Goal: Task Accomplishment & Management: Manage account settings

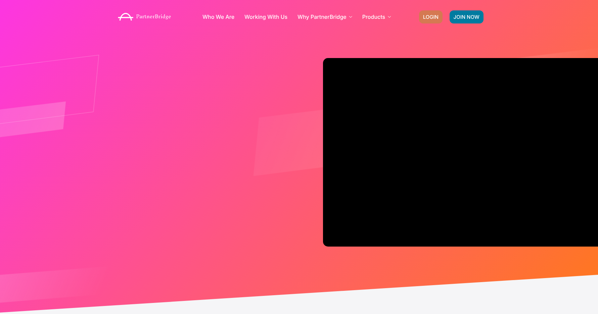
click at [426, 17] on span "LOGIN" at bounding box center [430, 16] width 15 height 5
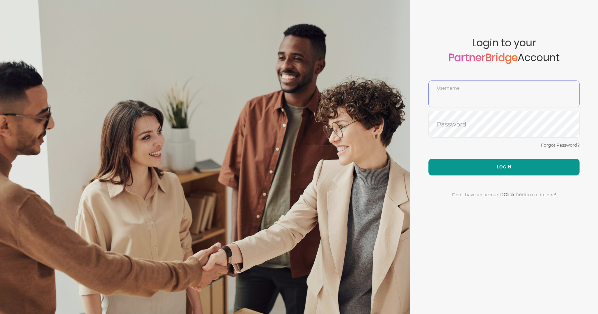
type input "DemoUser"
click at [488, 160] on button "Login" at bounding box center [503, 167] width 151 height 17
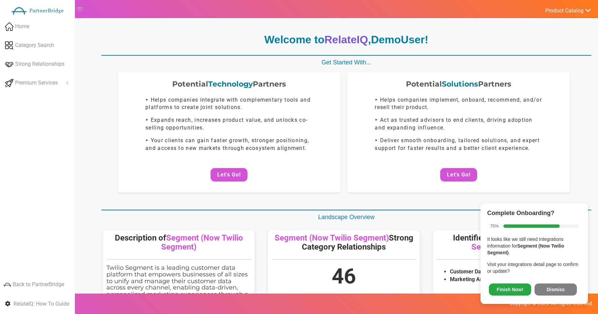
click at [555, 296] on span "Finish Now! Dismiss" at bounding box center [534, 289] width 94 height 18
click at [555, 291] on button "Dismiss" at bounding box center [555, 290] width 42 height 12
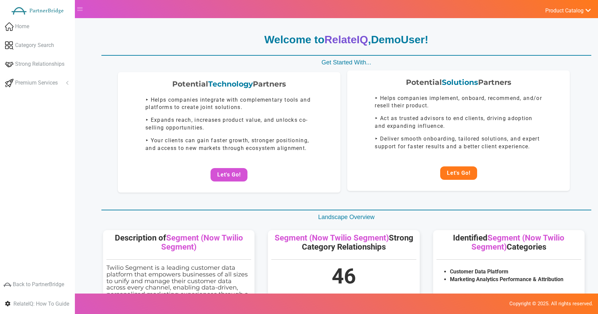
click at [465, 175] on button "Let's Go!" at bounding box center [458, 172] width 37 height 13
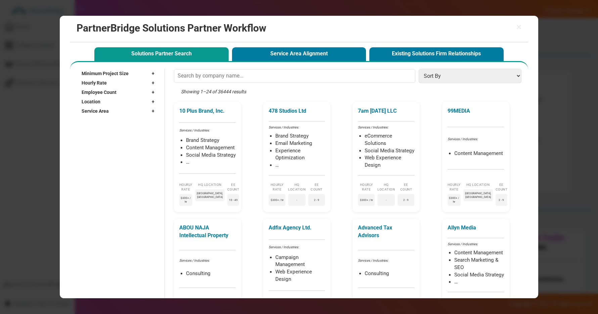
click at [133, 108] on div "Service Area +" at bounding box center [120, 110] width 76 height 9
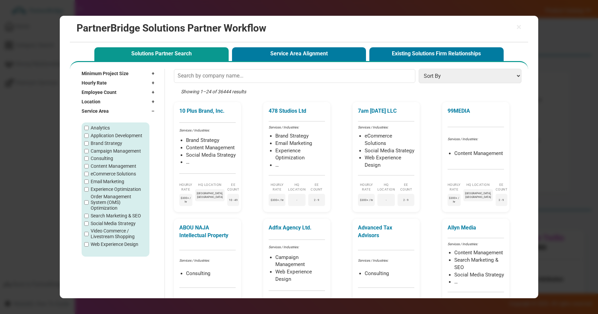
click at [101, 145] on label "Brand Strategy" at bounding box center [107, 144] width 32 height 6
click at [89, 145] on input "Brand Strategy" at bounding box center [86, 143] width 4 height 4
checkbox input "true"
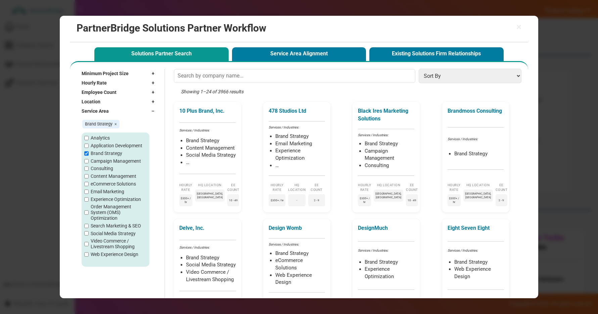
click at [99, 137] on label "Analytics" at bounding box center [100, 138] width 19 height 6
click at [89, 137] on input "Analytics" at bounding box center [86, 138] width 4 height 4
checkbox input "true"
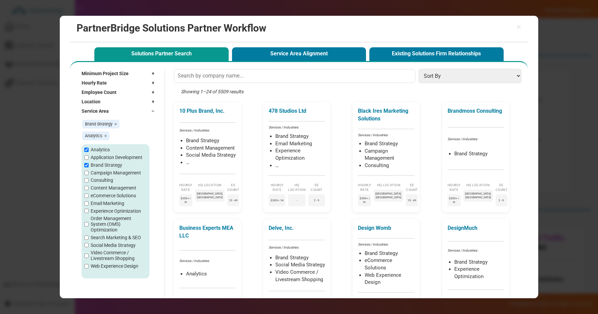
click at [100, 157] on label "Application Development" at bounding box center [117, 158] width 52 height 6
click at [89, 157] on input "Application Development" at bounding box center [86, 157] width 4 height 4
checkbox input "true"
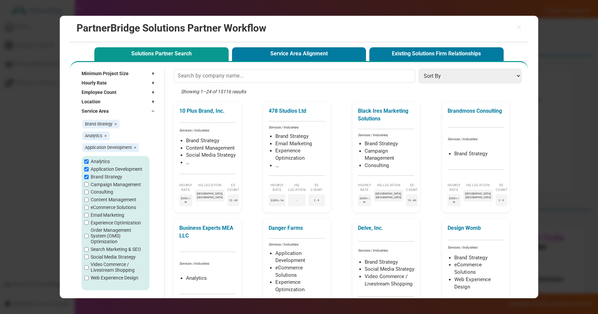
drag, startPoint x: 106, startPoint y: 136, endPoint x: 113, endPoint y: 129, distance: 10.7
click at [106, 136] on span "×" at bounding box center [105, 135] width 2 height 5
checkbox input "false"
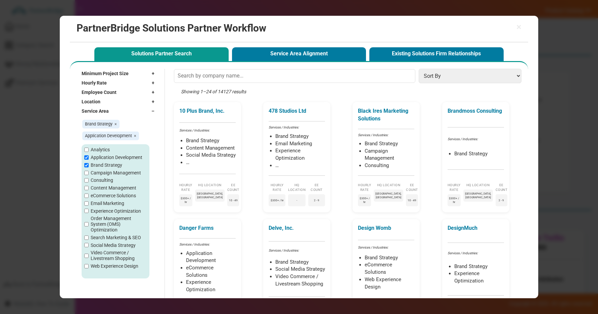
drag, startPoint x: 118, startPoint y: 123, endPoint x: 113, endPoint y: 124, distance: 4.7
click at [118, 123] on span "Brand Strategy ×" at bounding box center [100, 124] width 37 height 9
click at [113, 124] on span "Brand Strategy ×" at bounding box center [100, 124] width 37 height 9
click at [117, 123] on span "Brand Strategy ×" at bounding box center [100, 124] width 37 height 9
click at [116, 124] on span "Brand Strategy ×" at bounding box center [100, 124] width 37 height 9
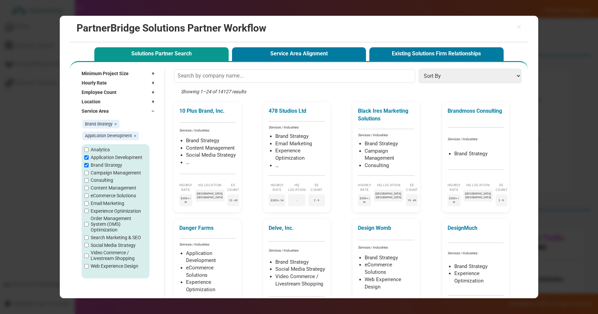
click at [115, 123] on span "×" at bounding box center [115, 123] width 2 height 5
checkbox input "false"
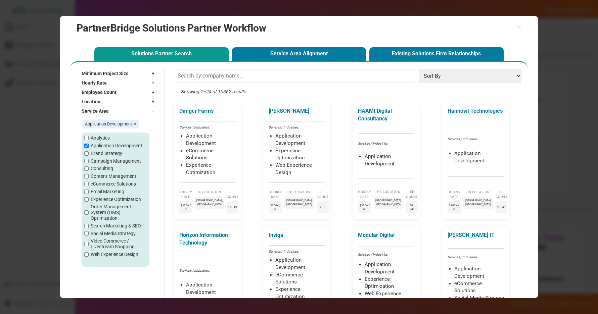
click at [135, 125] on span "×" at bounding box center [135, 123] width 2 height 5
checkbox input "false"
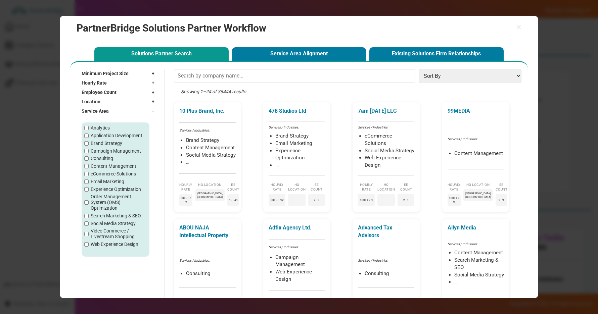
click at [141, 110] on div "Service Area –" at bounding box center [120, 110] width 76 height 9
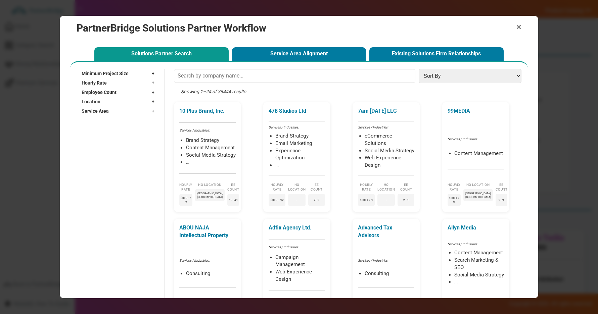
click at [519, 24] on span "×" at bounding box center [518, 26] width 5 height 9
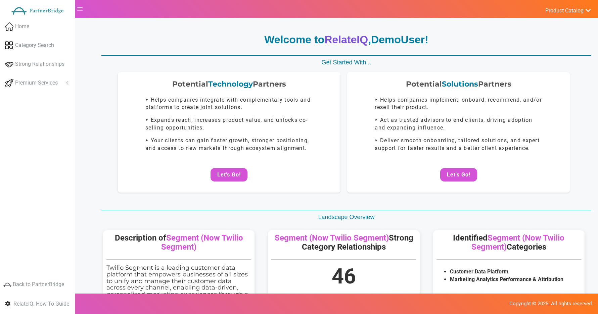
click at [277, 61] on p "Get Started With..." at bounding box center [346, 62] width 490 height 9
click at [264, 35] on strong "Welcome to RelateIQ , DemoUser !" at bounding box center [346, 40] width 164 height 12
drag, startPoint x: 296, startPoint y: 44, endPoint x: 419, endPoint y: 60, distance: 123.8
click at [419, 60] on div "Welcome to RelateIQ , DemoUser ! Get Started With... Potential Technology Partn…" at bounding box center [343, 303] width 495 height 542
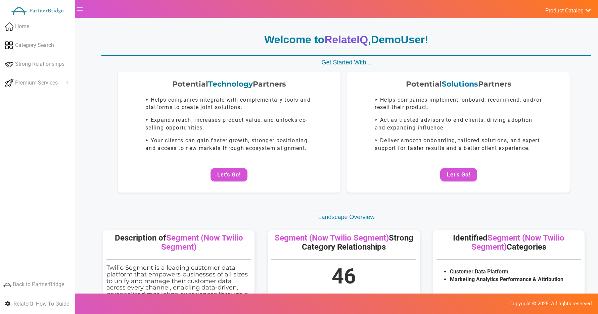
drag, startPoint x: 419, startPoint y: 60, endPoint x: 406, endPoint y: 59, distance: 12.5
click at [418, 59] on p "Get Started With..." at bounding box center [346, 62] width 490 height 9
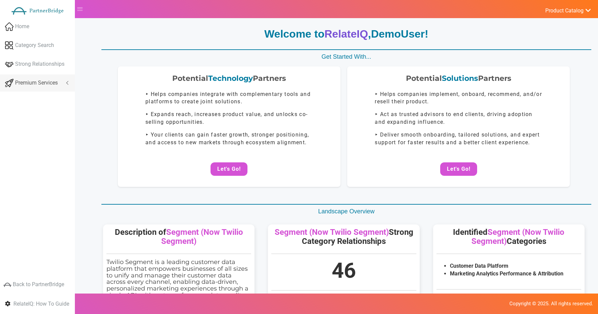
click at [48, 80] on span "Premium Services" at bounding box center [36, 83] width 43 height 8
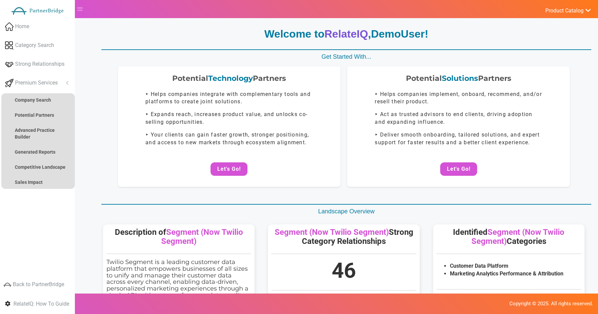
click at [98, 115] on div "Potential Technology Partners ‣ Helps companies integrate with complementary to…" at bounding box center [343, 126] width 495 height 120
click at [48, 87] on link "Premium Services" at bounding box center [37, 82] width 75 height 17
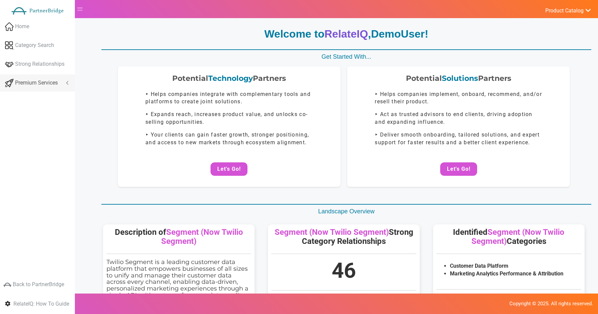
click at [56, 85] on span "Premium Services" at bounding box center [36, 83] width 43 height 8
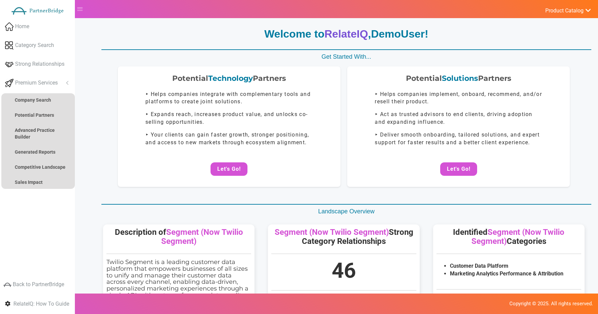
click at [57, 84] on span "Premium Services" at bounding box center [36, 83] width 43 height 8
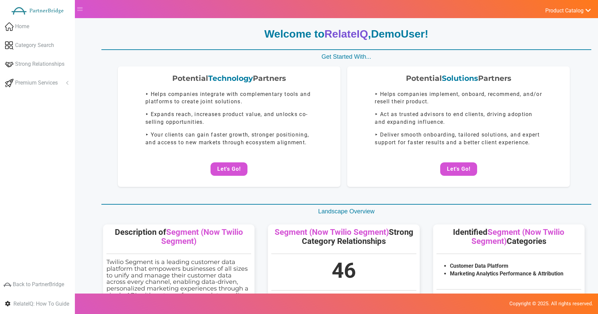
click at [88, 79] on body "Home Category Search Strong Relationships Premium Services Analyze Potential Sa…" at bounding box center [299, 151] width 598 height 314
drag, startPoint x: 263, startPoint y: 36, endPoint x: 543, endPoint y: 180, distance: 315.2
click at [543, 180] on div "Welcome to RelateIQ , DemoUser ! Get Started With... Potential Technology Partn…" at bounding box center [343, 298] width 495 height 542
click at [248, 28] on p "Welcome to RelateIQ , DemoUser !" at bounding box center [346, 34] width 490 height 15
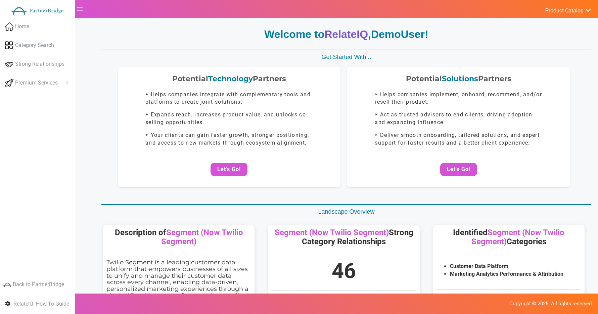
drag, startPoint x: 248, startPoint y: 28, endPoint x: 597, endPoint y: 185, distance: 383.3
click at [572, 189] on div "Potential Technology Partners ‣ Helps companies integrate with complementary to…" at bounding box center [343, 134] width 495 height 135
click at [236, 43] on div "Welcome to RelateIQ , DemoUser !" at bounding box center [346, 37] width 490 height 20
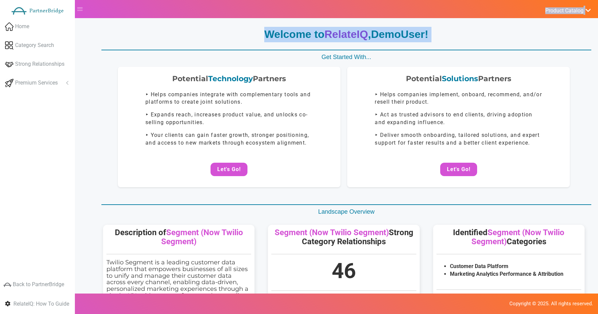
drag, startPoint x: 236, startPoint y: 43, endPoint x: 247, endPoint y: 17, distance: 28.2
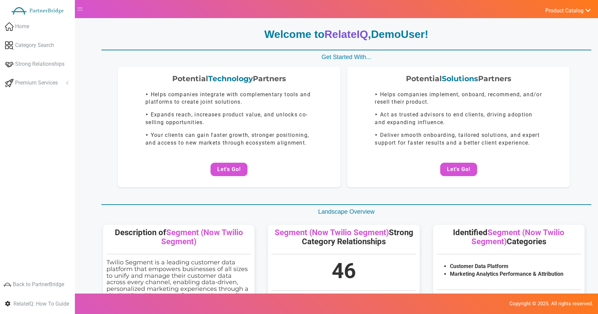
drag, startPoint x: 248, startPoint y: 22, endPoint x: 498, endPoint y: 57, distance: 252.1
click at [498, 57] on p "Get Started With..." at bounding box center [346, 57] width 490 height 9
click at [267, 33] on strong "Welcome to RelateIQ , DemoUser !" at bounding box center [346, 34] width 164 height 12
drag, startPoint x: 267, startPoint y: 33, endPoint x: 446, endPoint y: 58, distance: 180.4
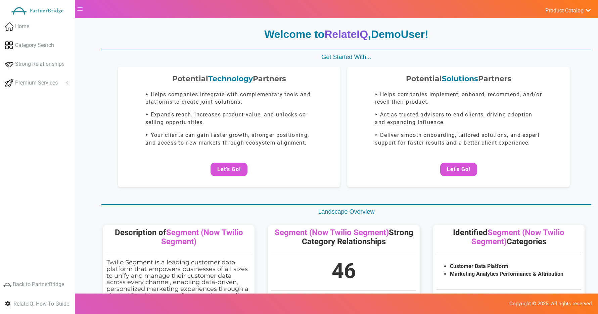
click at [446, 58] on div "Welcome to RelateIQ , DemoUser ! Get Started With... Potential Technology Partn…" at bounding box center [343, 298] width 495 height 542
click at [446, 58] on p "Get Started With..." at bounding box center [346, 57] width 490 height 9
drag, startPoint x: 446, startPoint y: 58, endPoint x: 217, endPoint y: 18, distance: 231.7
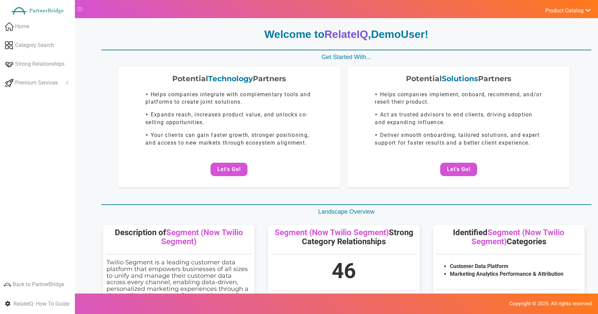
click at [224, 23] on div "Welcome to RelateIQ , DemoUser ! Get Started With... Potential Technology Partn…" at bounding box center [343, 305] width 495 height 565
drag, startPoint x: 224, startPoint y: 24, endPoint x: 378, endPoint y: 61, distance: 158.8
click at [378, 61] on div "Welcome to RelateIQ , DemoUser ! Get Started With... Potential Technology Partn…" at bounding box center [343, 305] width 495 height 565
click at [379, 61] on p "Get Started With..." at bounding box center [346, 57] width 490 height 9
drag, startPoint x: 357, startPoint y: 48, endPoint x: 256, endPoint y: 33, distance: 102.1
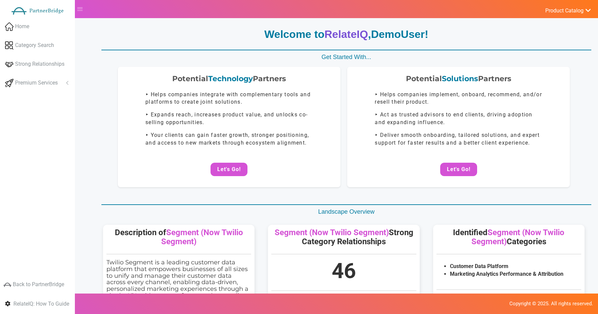
click at [256, 33] on div "Welcome to RelateIQ , DemoUser ! Get Started With... Potential Technology Partn…" at bounding box center [343, 298] width 495 height 542
click at [256, 33] on p "Welcome to RelateIQ , DemoUser !" at bounding box center [346, 34] width 490 height 15
drag, startPoint x: 271, startPoint y: 37, endPoint x: 379, endPoint y: 57, distance: 109.6
click at [380, 57] on div "Welcome to RelateIQ , DemoUser ! Get Started With... Potential Technology Partn…" at bounding box center [343, 298] width 495 height 542
click at [230, 31] on p "Welcome to RelateIQ , DemoUser !" at bounding box center [346, 34] width 490 height 15
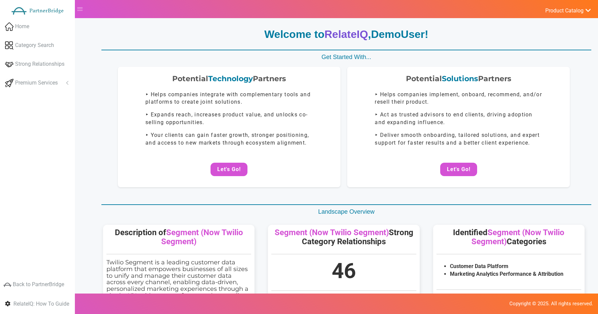
drag, startPoint x: 230, startPoint y: 31, endPoint x: 409, endPoint y: 55, distance: 181.4
click at [409, 55] on div "Welcome to RelateIQ , DemoUser ! Get Started With... Potential Technology Partn…" at bounding box center [343, 298] width 495 height 542
click at [410, 54] on p "Get Started With..." at bounding box center [346, 57] width 490 height 9
drag, startPoint x: 407, startPoint y: 54, endPoint x: 254, endPoint y: 22, distance: 156.6
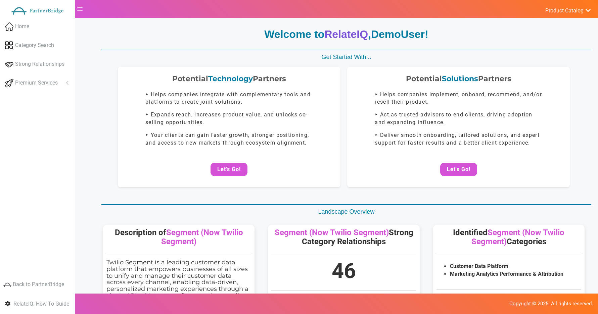
drag, startPoint x: 254, startPoint y: 22, endPoint x: 413, endPoint y: 61, distance: 163.7
click at [413, 61] on p "Get Started With..." at bounding box center [346, 57] width 490 height 9
click at [273, 48] on div "Welcome to RelateIQ , DemoUser ! Get Started With... Potential Technology Partn…" at bounding box center [343, 298] width 495 height 542
